Goal: Transaction & Acquisition: Purchase product/service

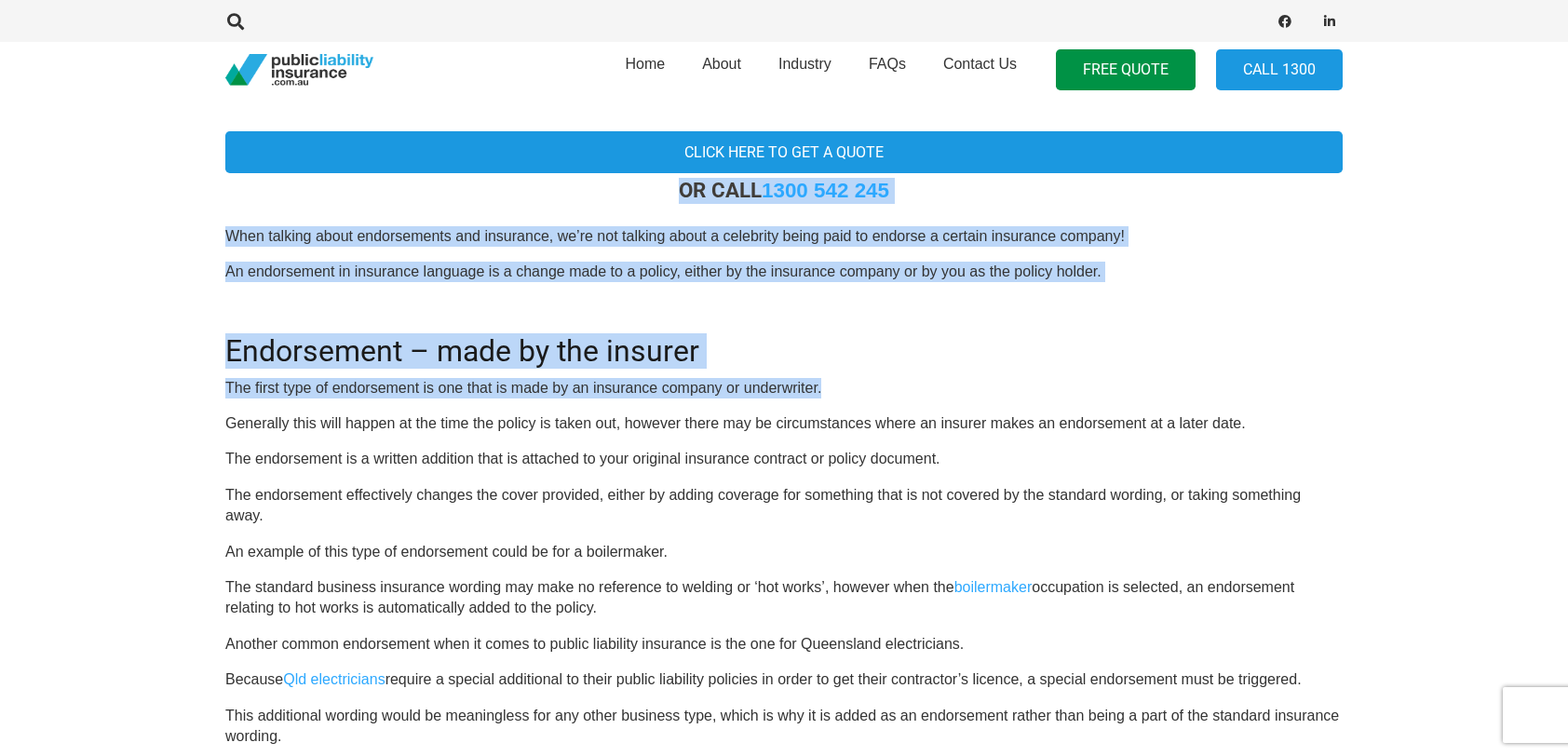
drag, startPoint x: 804, startPoint y: 360, endPoint x: 128, endPoint y: 192, distance: 696.6
click at [128, 192] on section "Click here to get a quote OR CALL [PHONE_NUMBER] When talking about endorsement…" at bounding box center [784, 726] width 1568 height 1259
click at [300, 339] on h2 "Endorsement – made by the insurer" at bounding box center [784, 339] width 1118 height 57
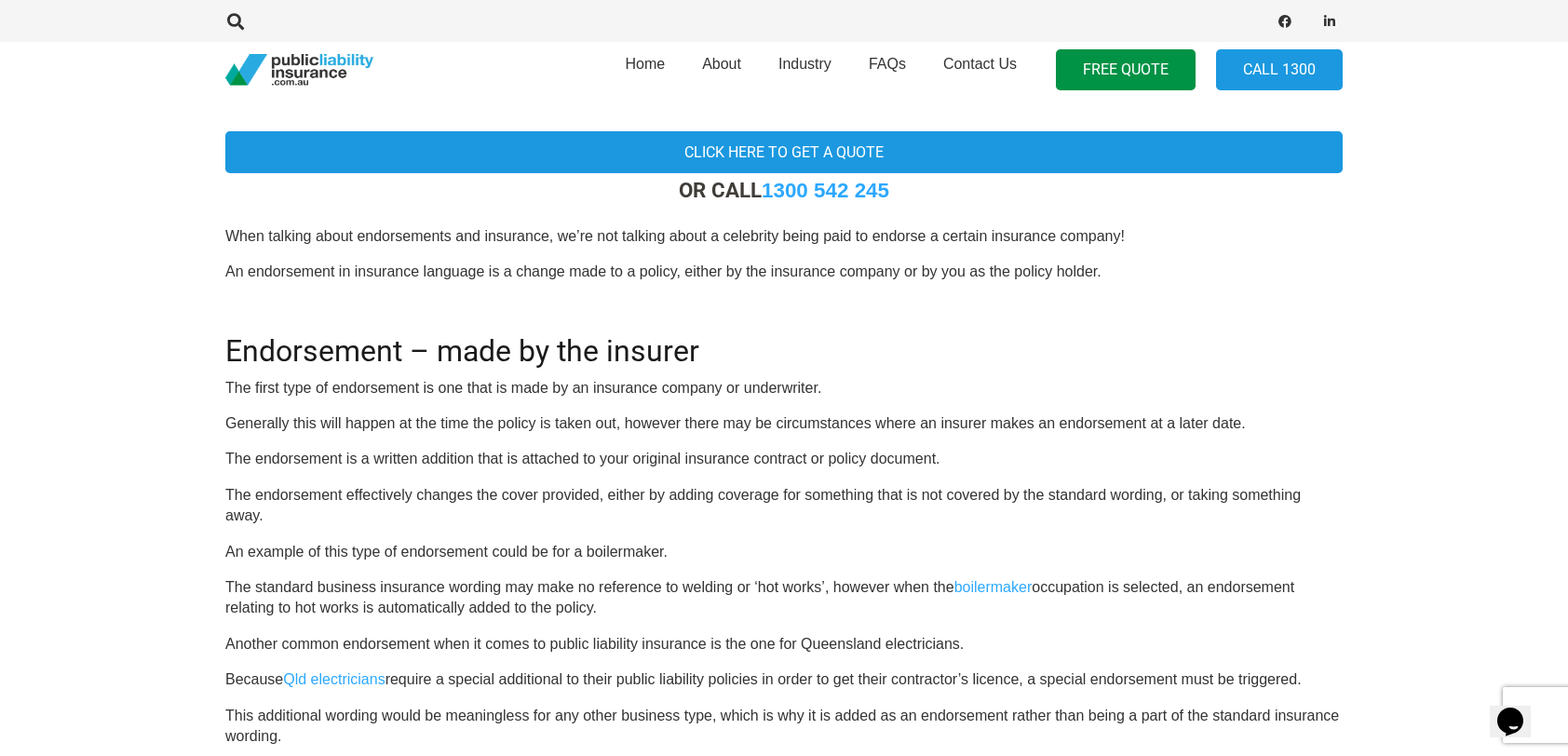
click at [409, 402] on div "OR CALL [PHONE_NUMBER] When talking about endorsements and insurance, we’re not…" at bounding box center [784, 753] width 1118 height 1150
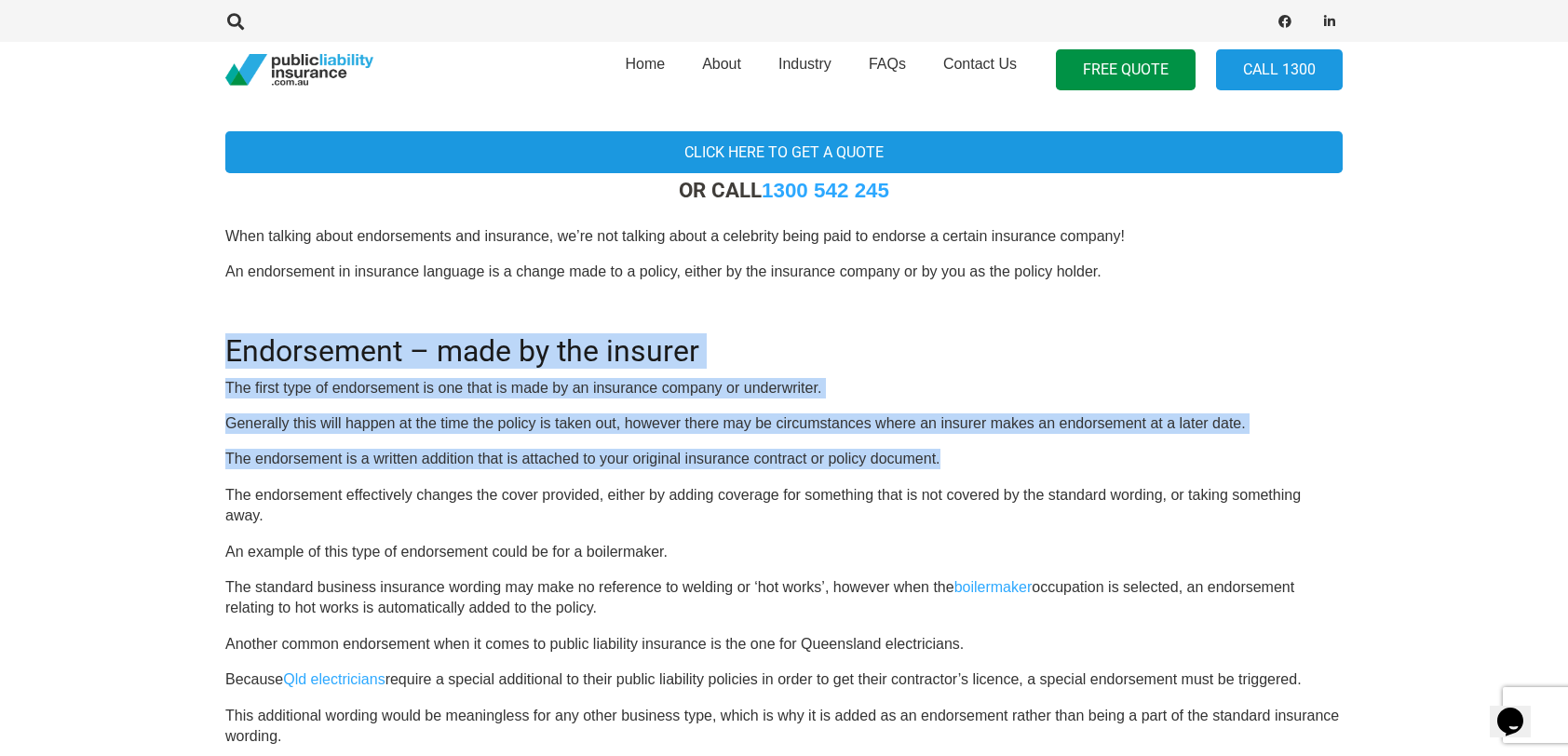
drag, startPoint x: 1374, startPoint y: 434, endPoint x: 63, endPoint y: 337, distance: 1314.6
click at [63, 337] on section "Click here to get a quote OR CALL [PHONE_NUMBER] When talking about endorsement…" at bounding box center [784, 726] width 1568 height 1259
drag, startPoint x: 922, startPoint y: 428, endPoint x: 935, endPoint y: 426, distance: 13.2
click at [924, 428] on p "Generally this will happen at the time the policy is taken out, however there m…" at bounding box center [784, 423] width 1118 height 20
click at [940, 424] on p "Generally this will happen at the time the policy is taken out, however there m…" at bounding box center [784, 423] width 1118 height 20
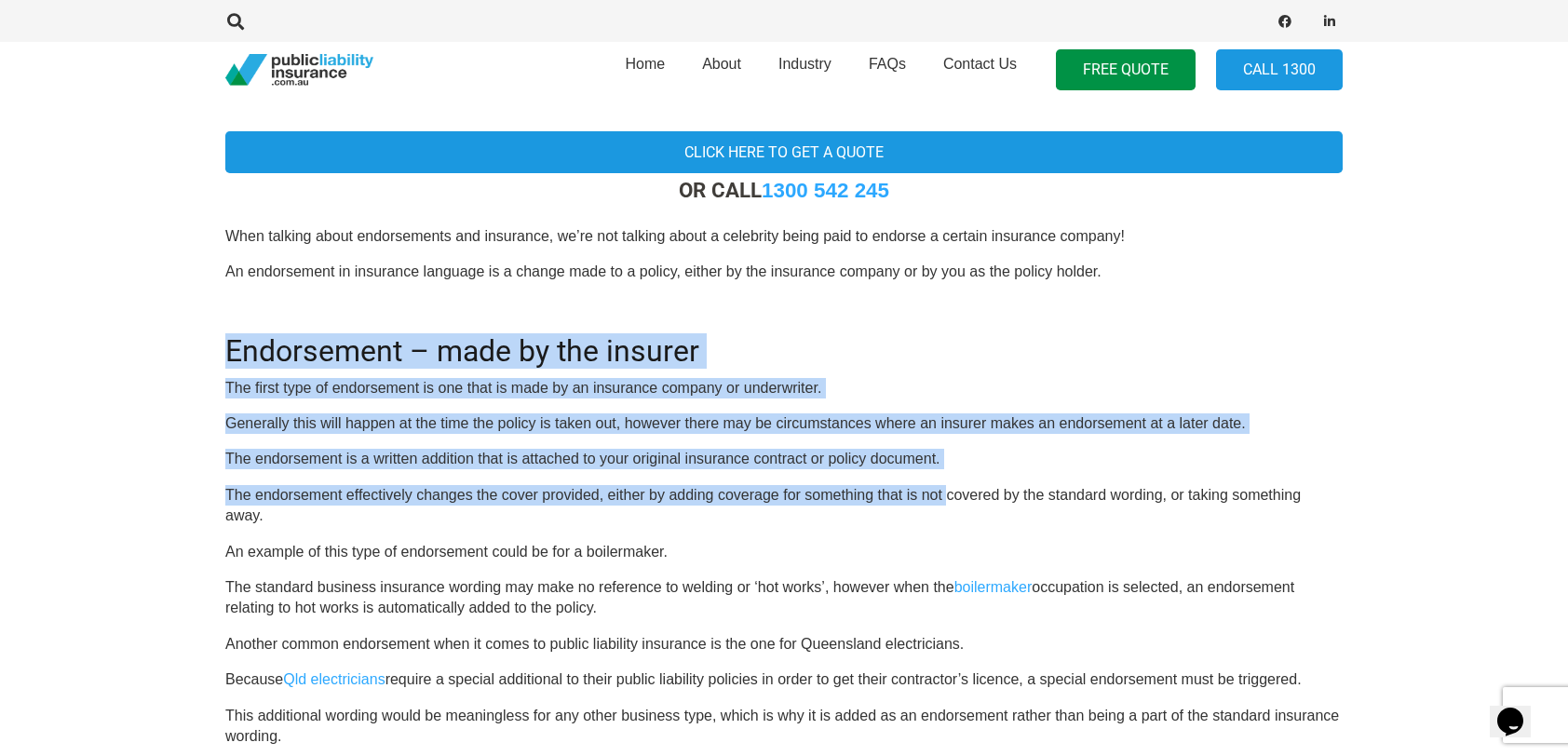
drag, startPoint x: 948, startPoint y: 473, endPoint x: 81, endPoint y: 314, distance: 881.5
click at [81, 314] on section "Click here to get a quote OR CALL [PHONE_NUMBER] When talking about endorsement…" at bounding box center [784, 726] width 1568 height 1259
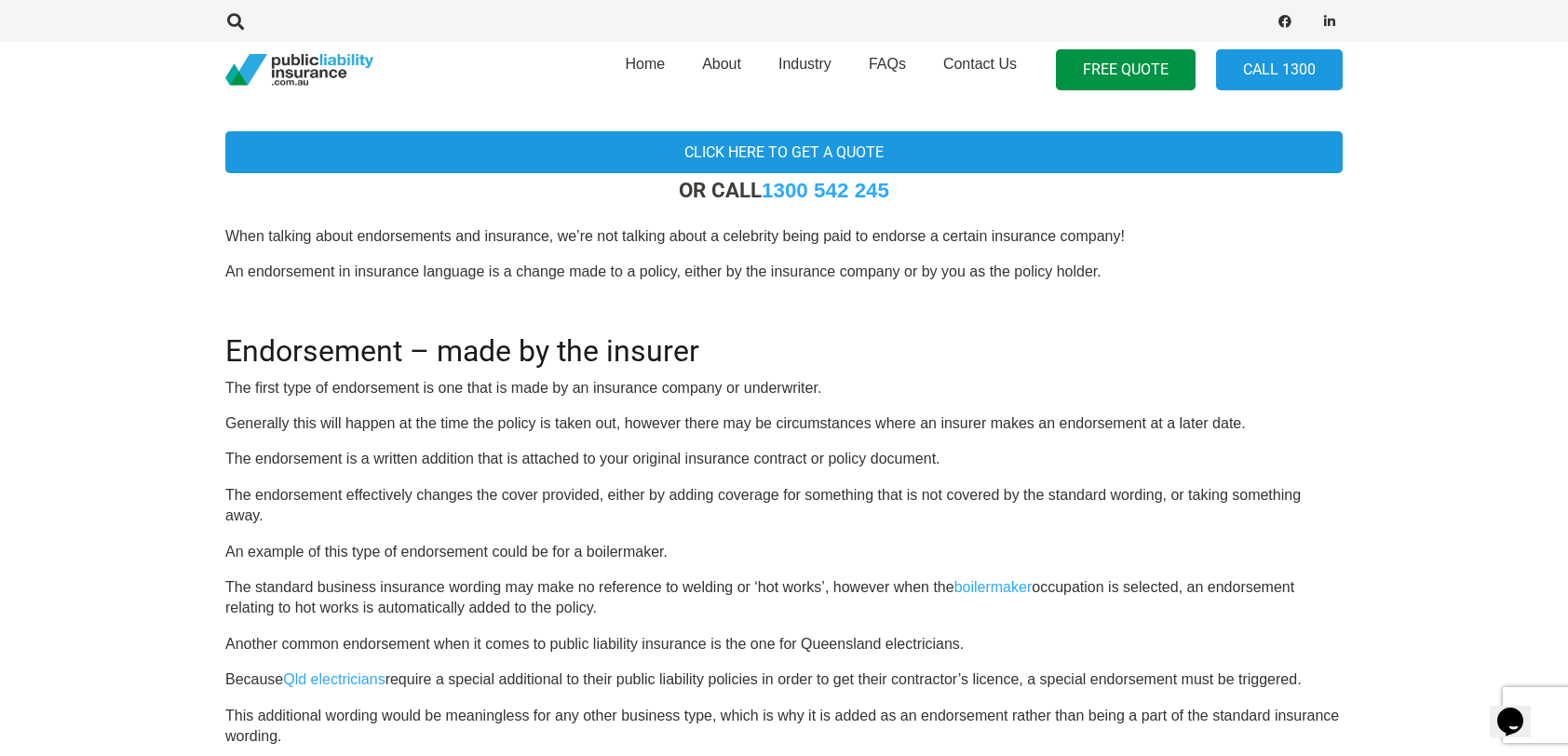
drag, startPoint x: 81, startPoint y: 314, endPoint x: 692, endPoint y: 535, distance: 649.7
click at [692, 535] on div "OR CALL [PHONE_NUMBER] When talking about endorsements and insurance, we’re not…" at bounding box center [784, 753] width 1118 height 1150
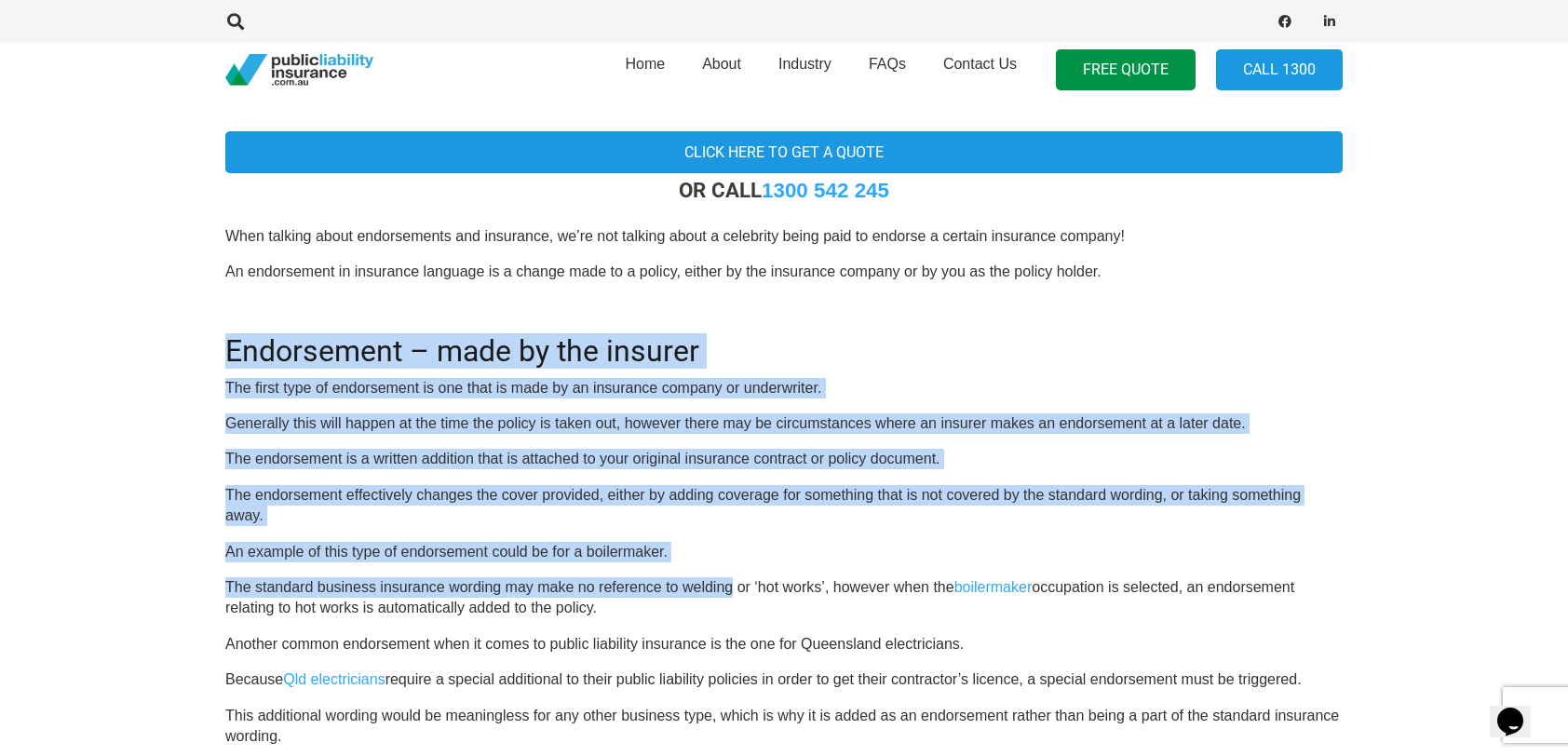
drag, startPoint x: 730, startPoint y: 571, endPoint x: 175, endPoint y: 330, distance: 605.1
click at [175, 330] on section "Click here to get a quote OR CALL [PHONE_NUMBER] When talking about endorsement…" at bounding box center [784, 726] width 1568 height 1259
drag, startPoint x: 175, startPoint y: 330, endPoint x: 665, endPoint y: 551, distance: 537.5
click at [665, 551] on p "An example of this type of endorsement could be for a boilermaker." at bounding box center [784, 551] width 1118 height 20
click at [678, 555] on p "An example of this type of endorsement could be for a boilermaker." at bounding box center [784, 551] width 1118 height 20
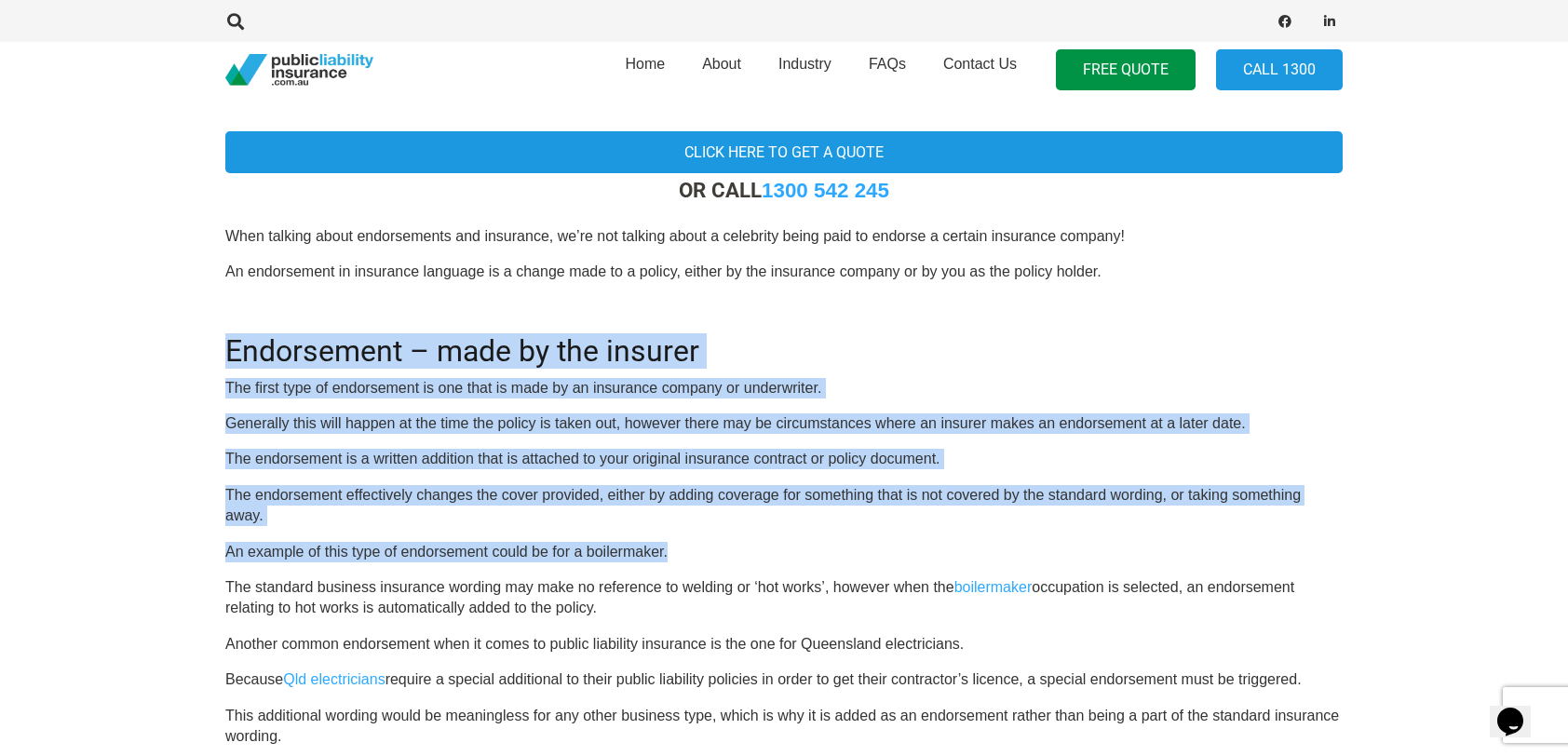
drag, startPoint x: 701, startPoint y: 555, endPoint x: 170, endPoint y: 359, distance: 566.0
click at [170, 359] on section "Click here to get a quote OR CALL [PHONE_NUMBER] When talking about endorsement…" at bounding box center [784, 726] width 1568 height 1259
click at [912, 533] on div "OR CALL [PHONE_NUMBER] When talking about endorsements and insurance, we’re not…" at bounding box center [784, 753] width 1118 height 1150
drag, startPoint x: 912, startPoint y: 533, endPoint x: 853, endPoint y: 550, distance: 61.4
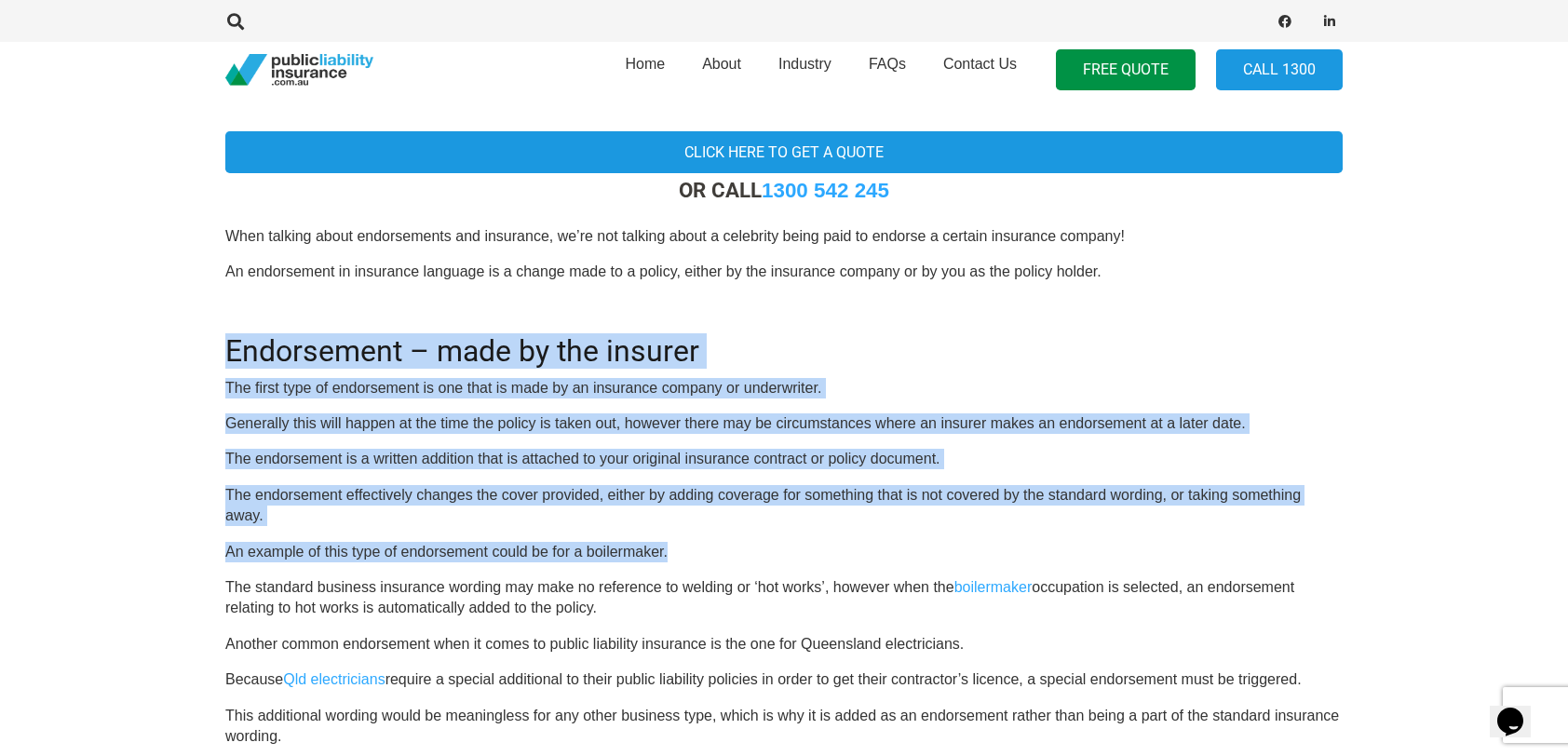
click at [853, 550] on p "An example of this type of endorsement could be for a boilermaker." at bounding box center [784, 551] width 1118 height 20
click at [853, 551] on p "An example of this type of endorsement could be for a boilermaker." at bounding box center [784, 551] width 1118 height 20
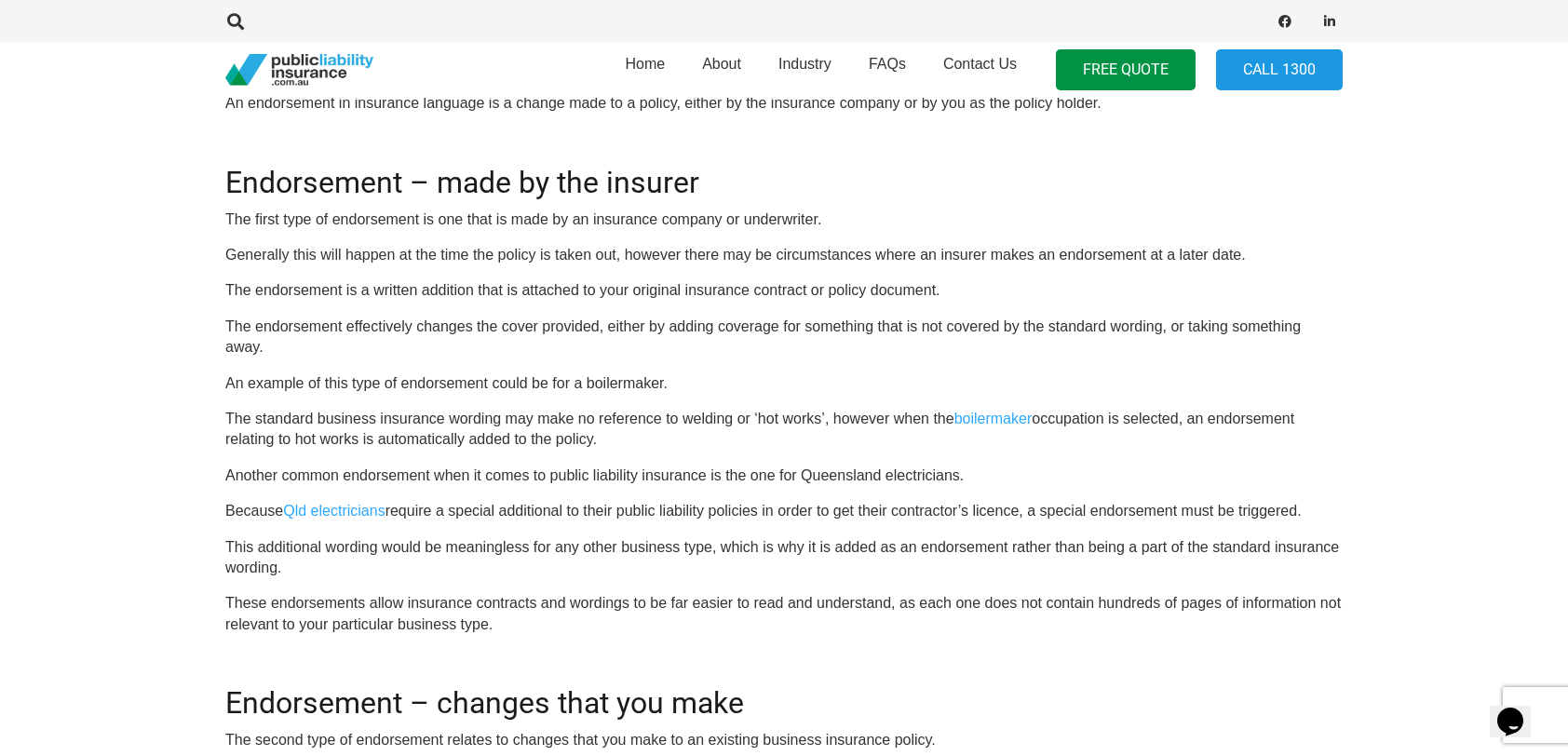
scroll to position [722, 0]
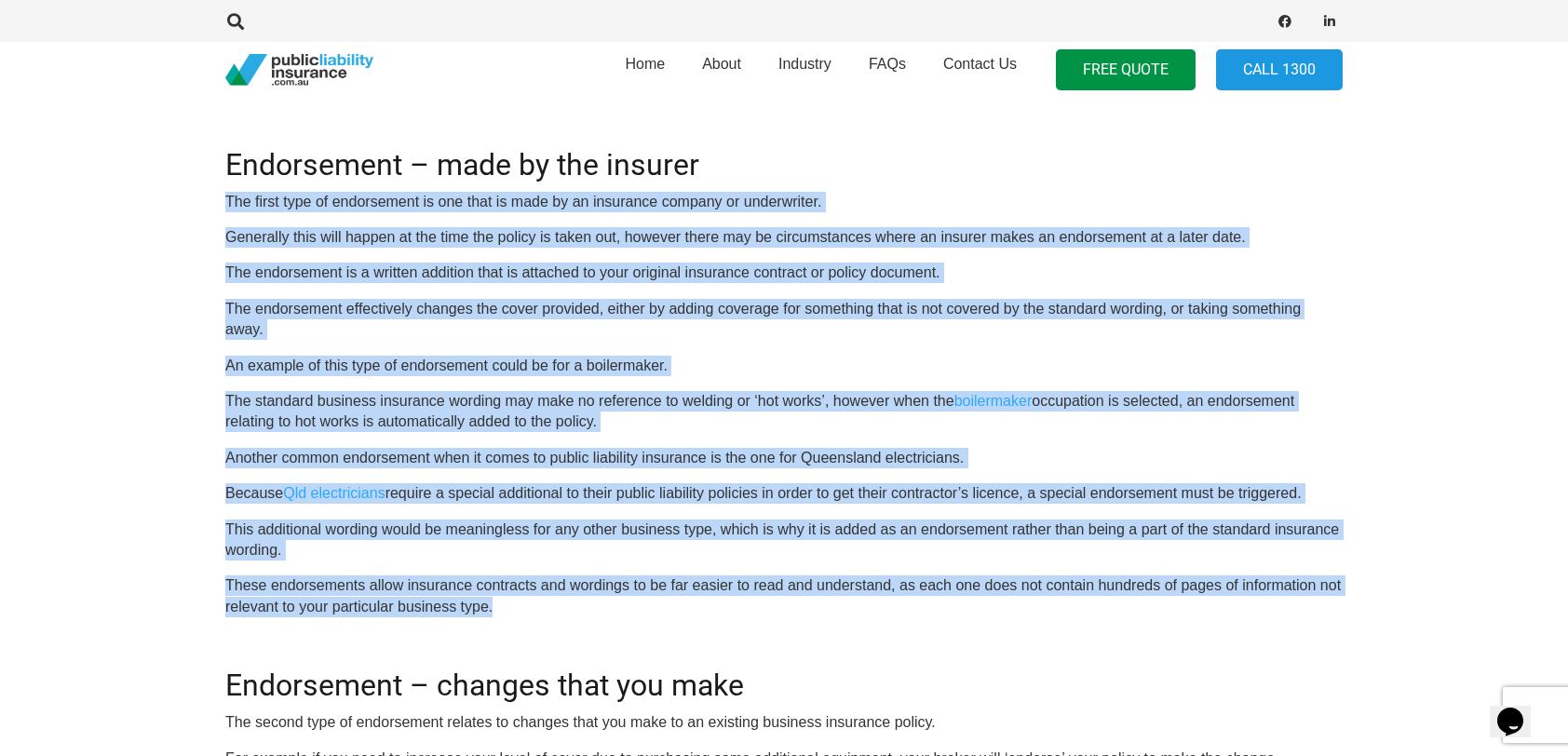
drag, startPoint x: 516, startPoint y: 608, endPoint x: 86, endPoint y: 194, distance: 596.9
click at [86, 194] on section "Click here to get a quote OR CALL [PHONE_NUMBER] When talking about endorsement…" at bounding box center [784, 540] width 1568 height 1259
drag, startPoint x: 418, startPoint y: 467, endPoint x: 417, endPoint y: 484, distance: 17.0
click at [417, 469] on div "OR CALL [PHONE_NUMBER] When talking about endorsements and insurance, we’re not…" at bounding box center [784, 566] width 1118 height 1150
click at [436, 532] on p "This additional wording would be meaningless for any other business type, which…" at bounding box center [784, 540] width 1118 height 42
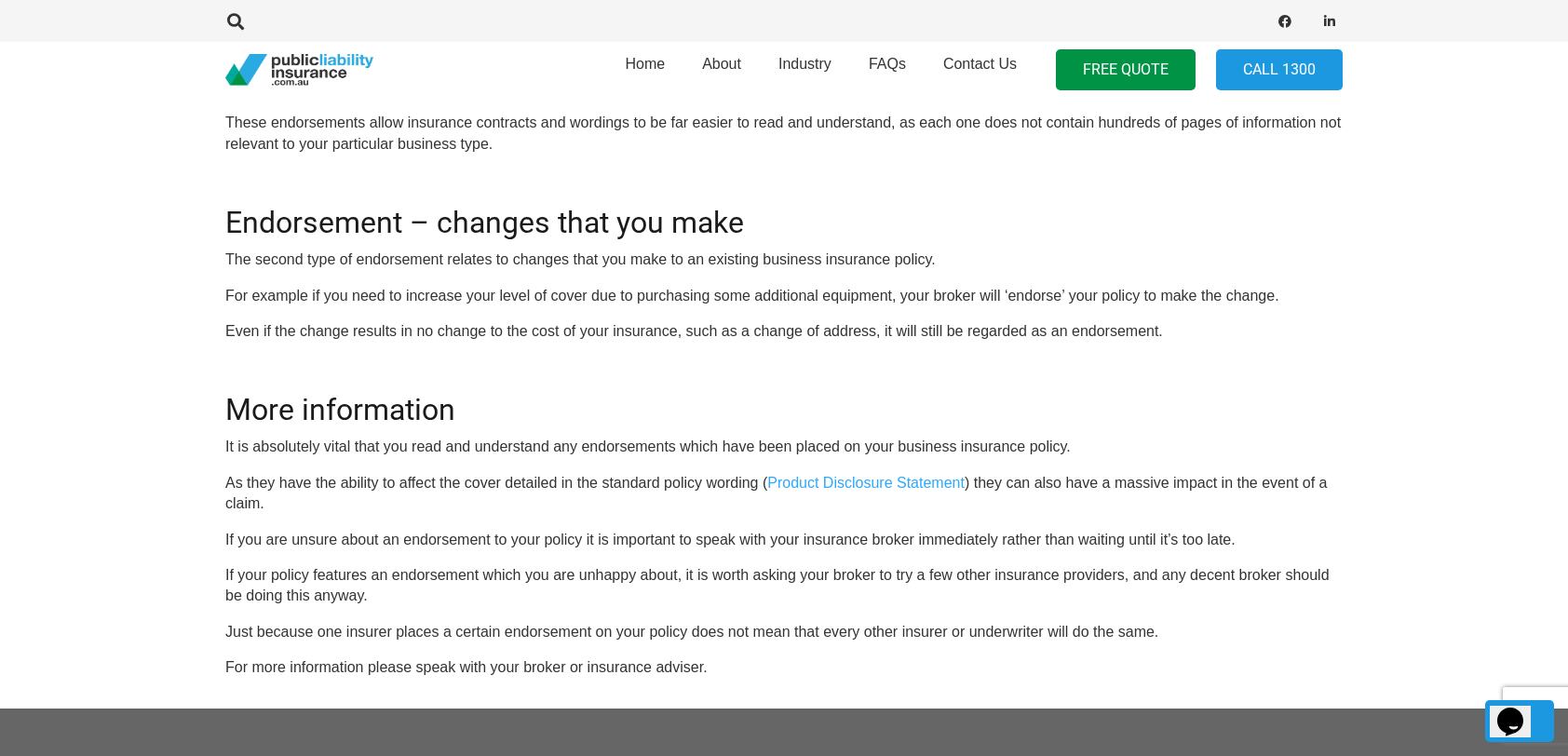
scroll to position [1187, 0]
